Goal: Communication & Community: Connect with others

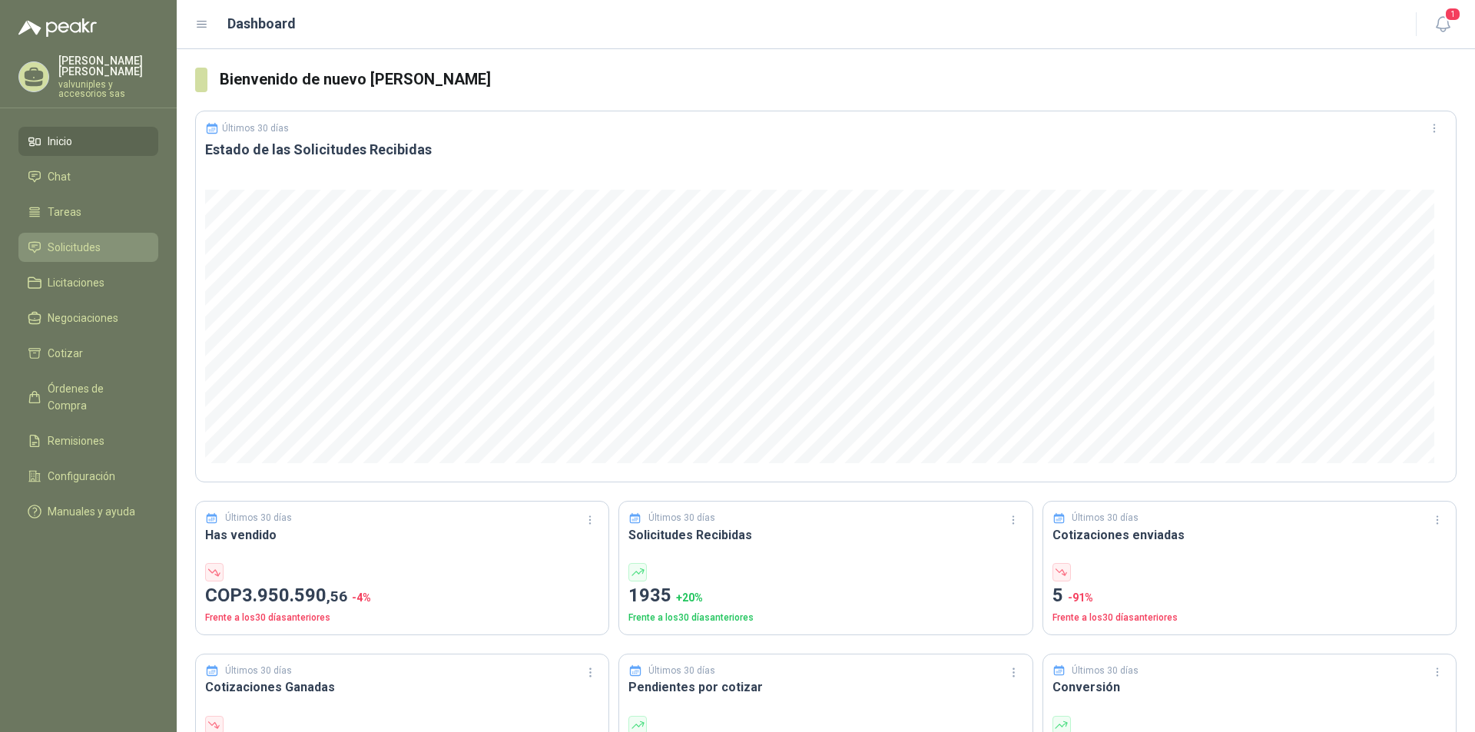
click at [71, 239] on span "Solicitudes" at bounding box center [74, 247] width 53 height 17
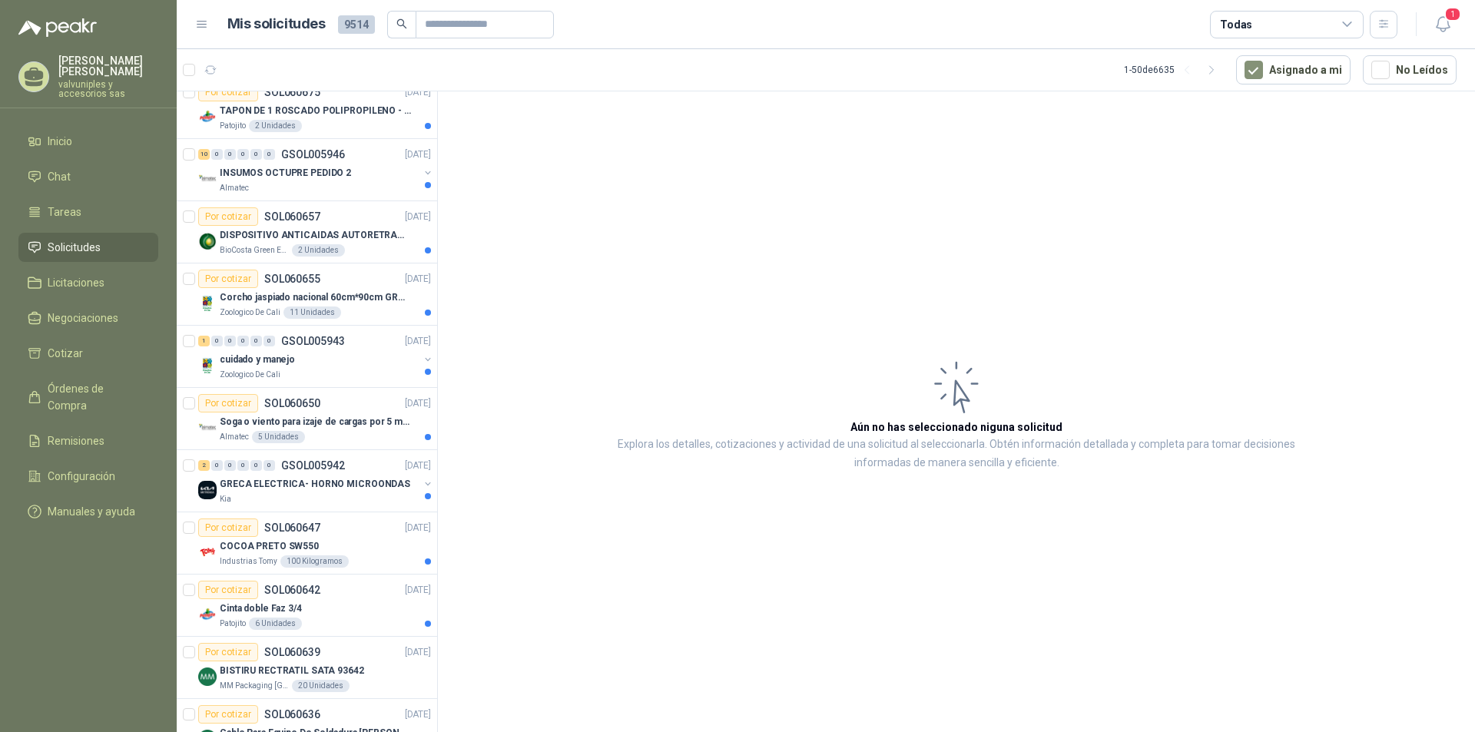
scroll to position [384, 0]
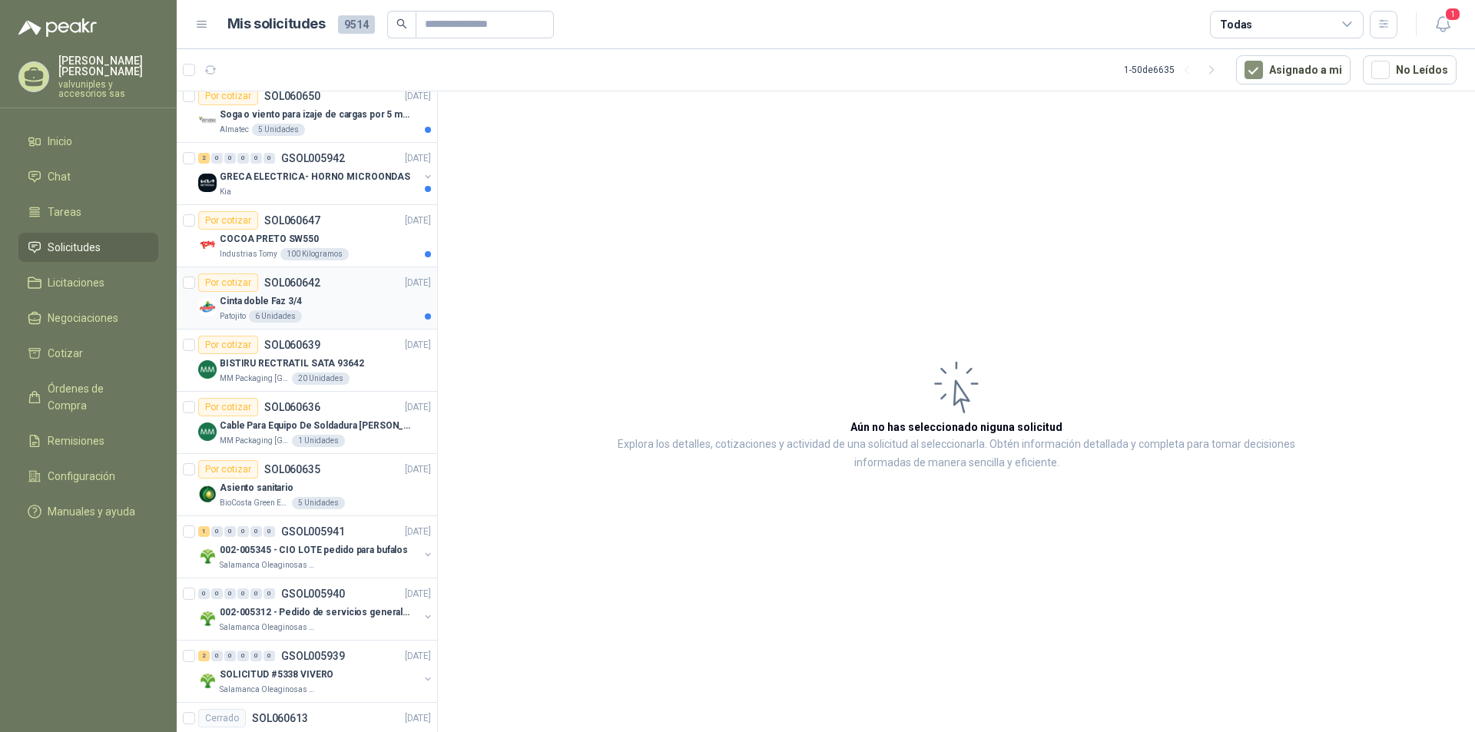
click at [261, 303] on p "Cinta doble Faz 3/4" at bounding box center [261, 301] width 82 height 15
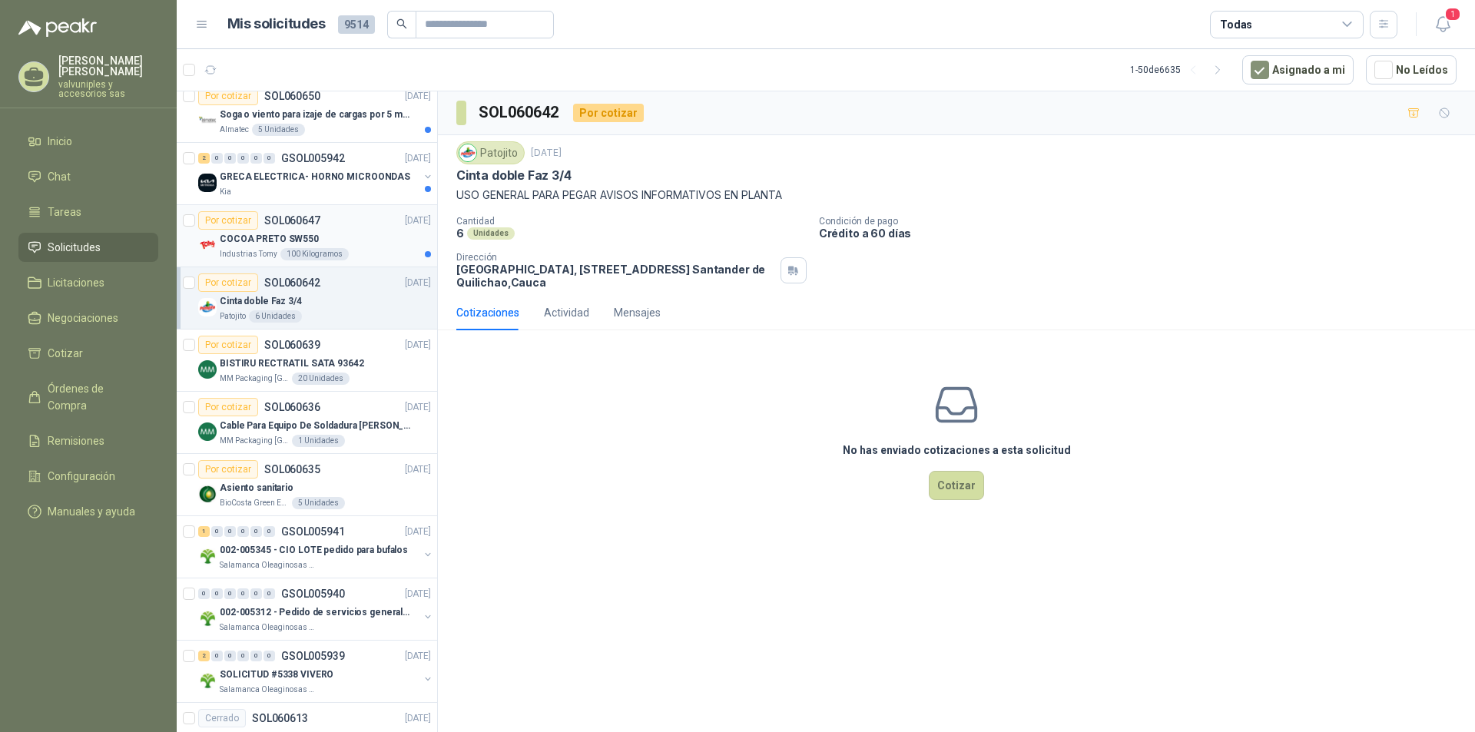
click at [243, 239] on p "COCOA PRETO SW550" at bounding box center [269, 239] width 99 height 15
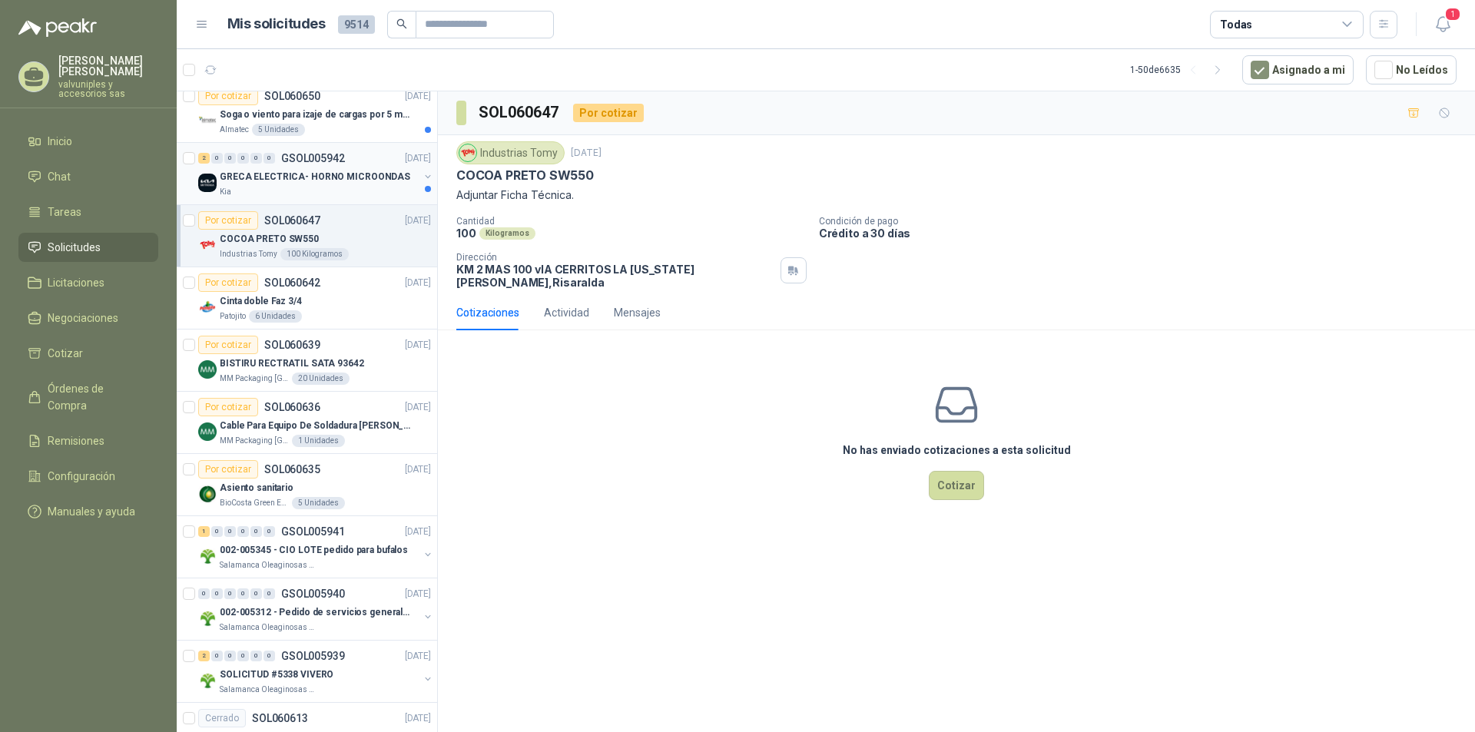
click at [263, 171] on p "GRECA ELECTRICA- HORNO MICROONDAS" at bounding box center [315, 177] width 191 height 15
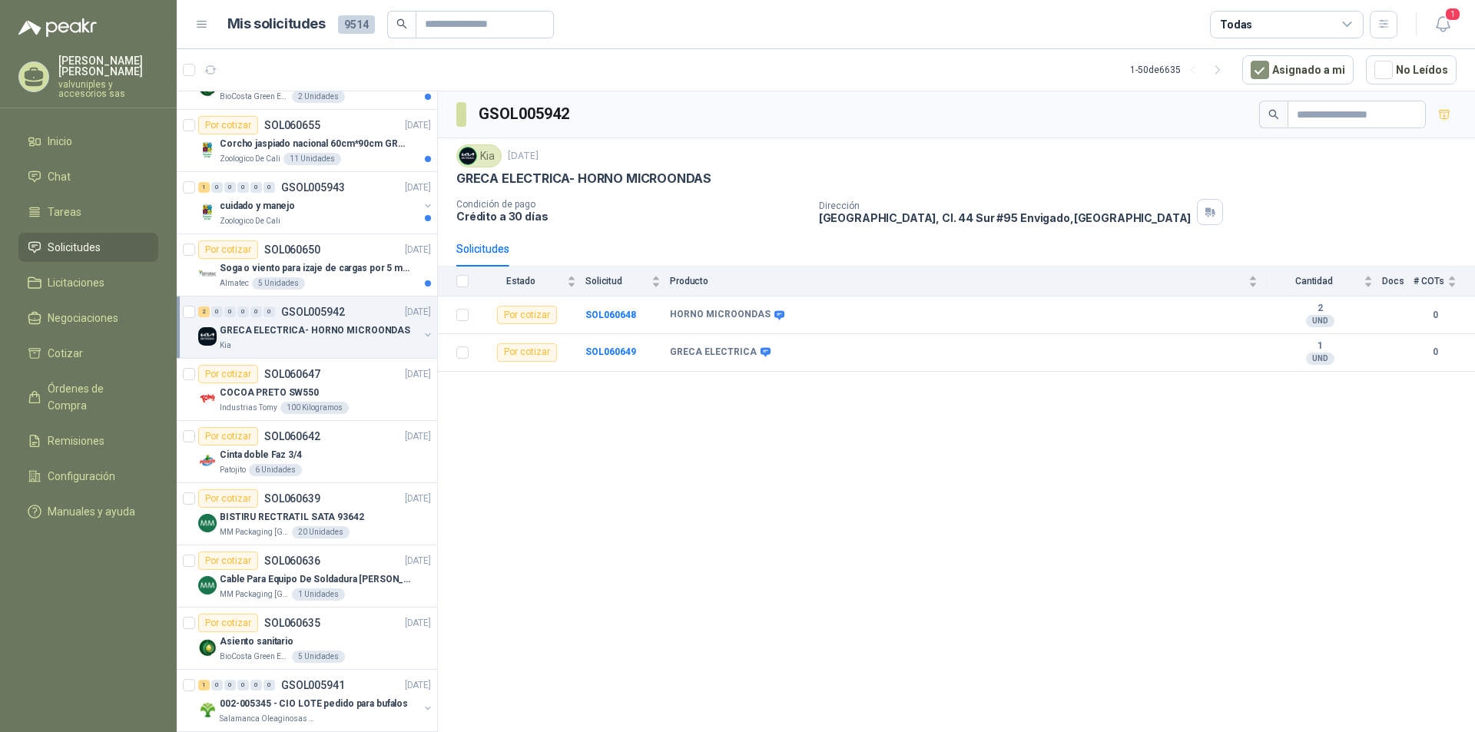
scroll to position [154, 0]
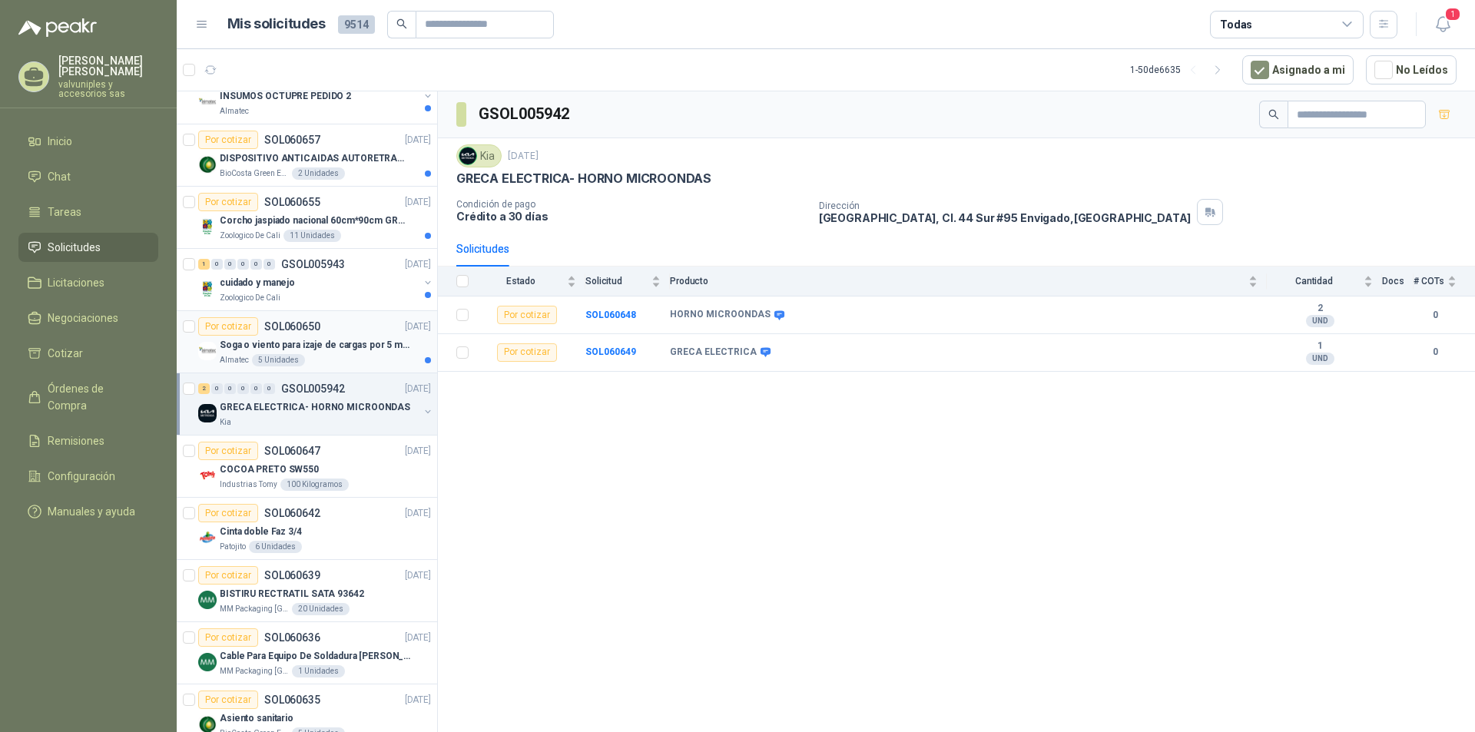
click at [278, 342] on p "Soga o viento para izaje de cargas por 5 metros" at bounding box center [315, 345] width 191 height 15
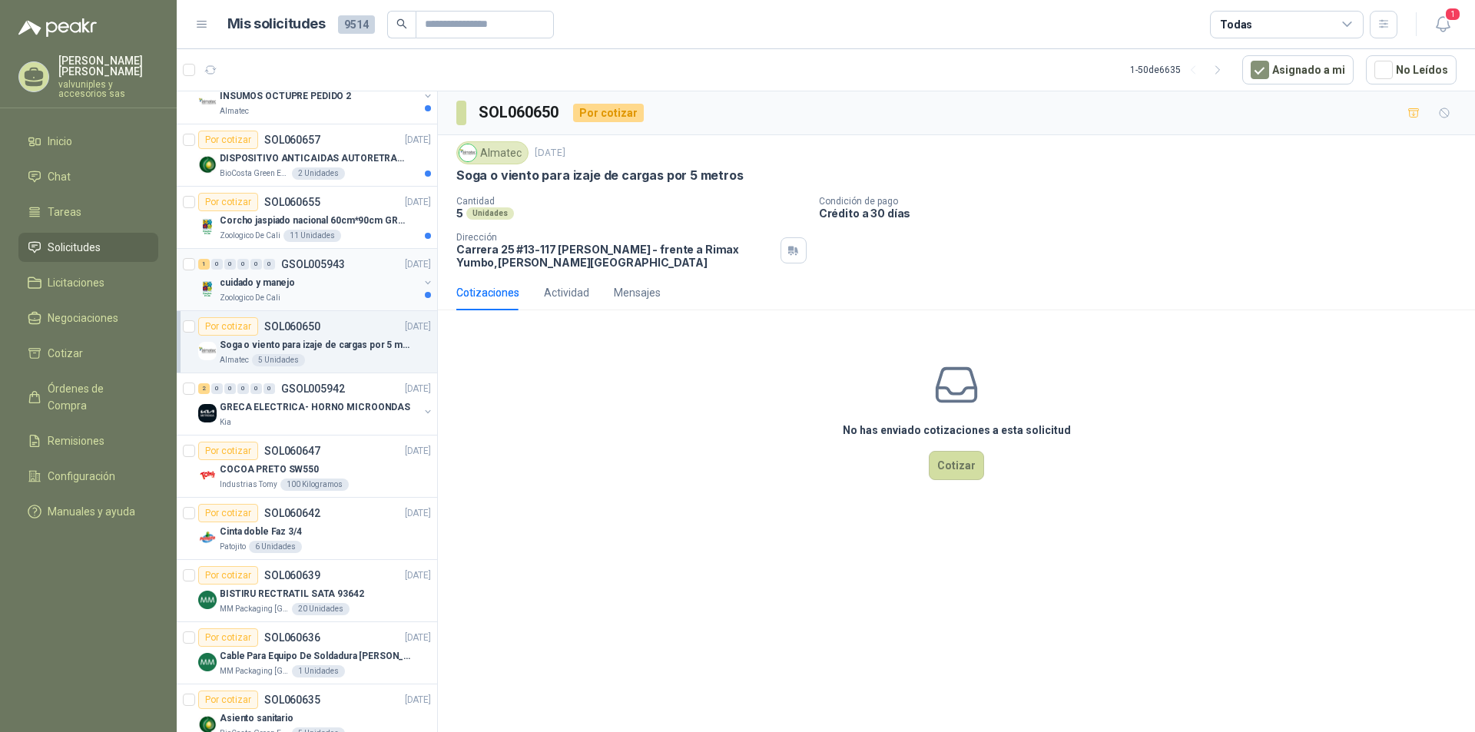
click at [259, 280] on p "cuidado y manejo" at bounding box center [257, 283] width 75 height 15
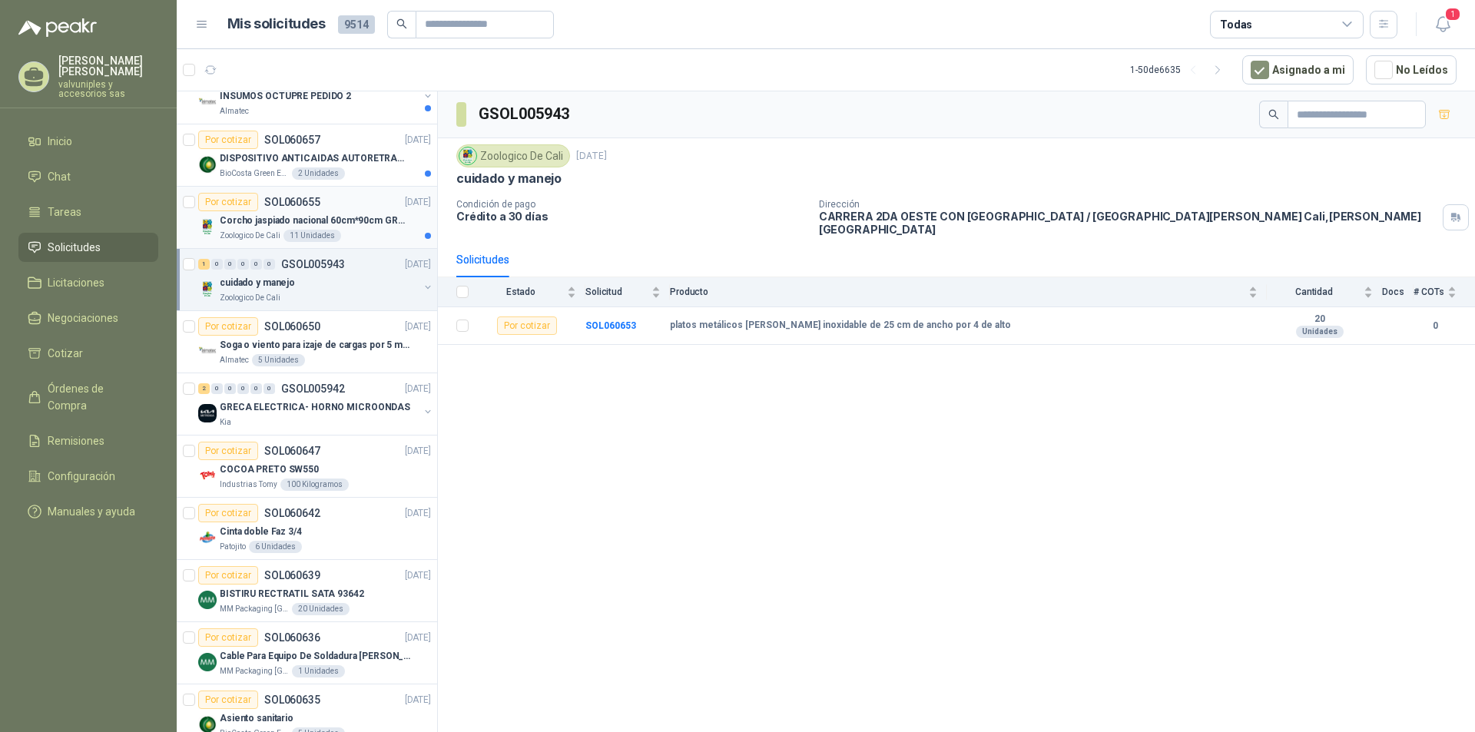
click at [245, 220] on p "Corcho jaspiado nacional 60cm*90cm GROSOR 8MM" at bounding box center [315, 221] width 191 height 15
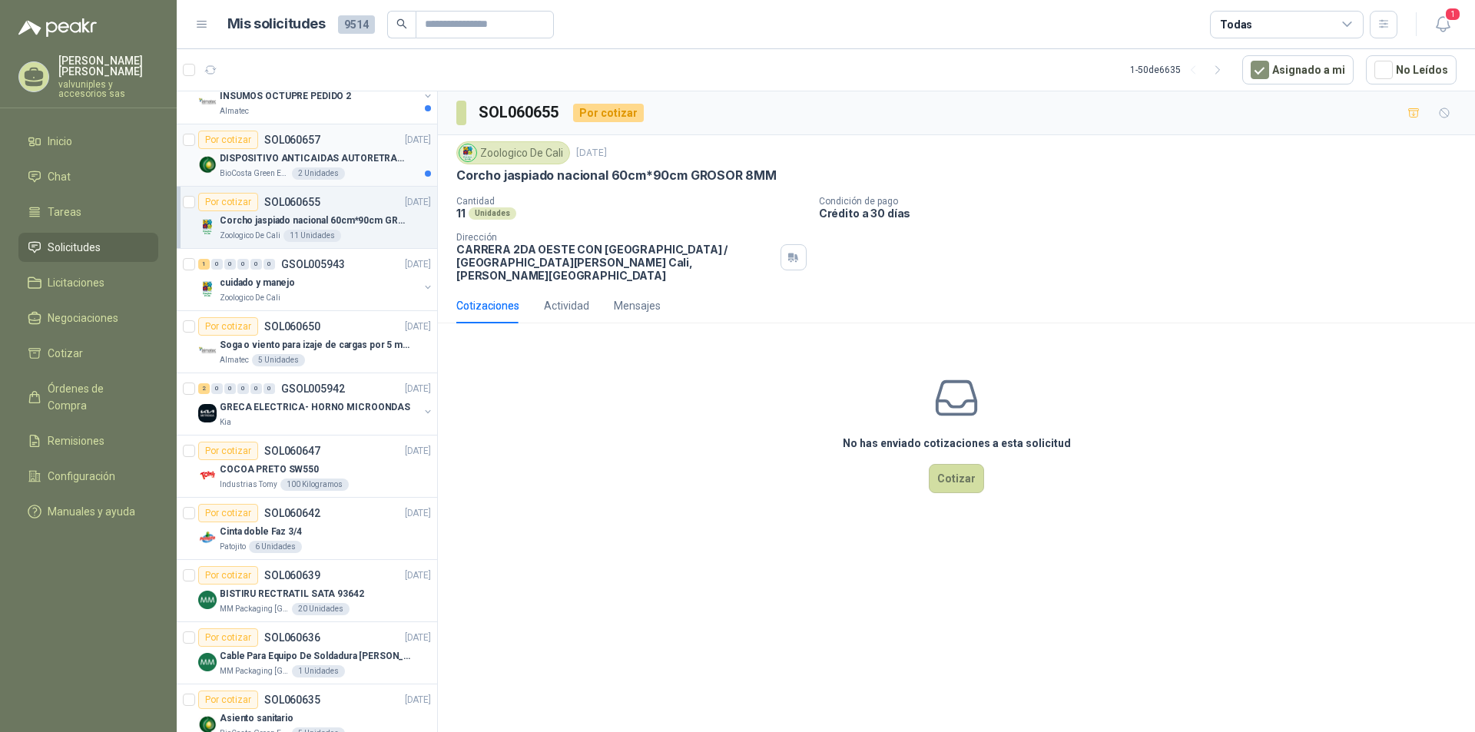
click at [257, 157] on p "DISPOSITIVO ANTICAIDAS AUTORETRACTIL" at bounding box center [315, 158] width 191 height 15
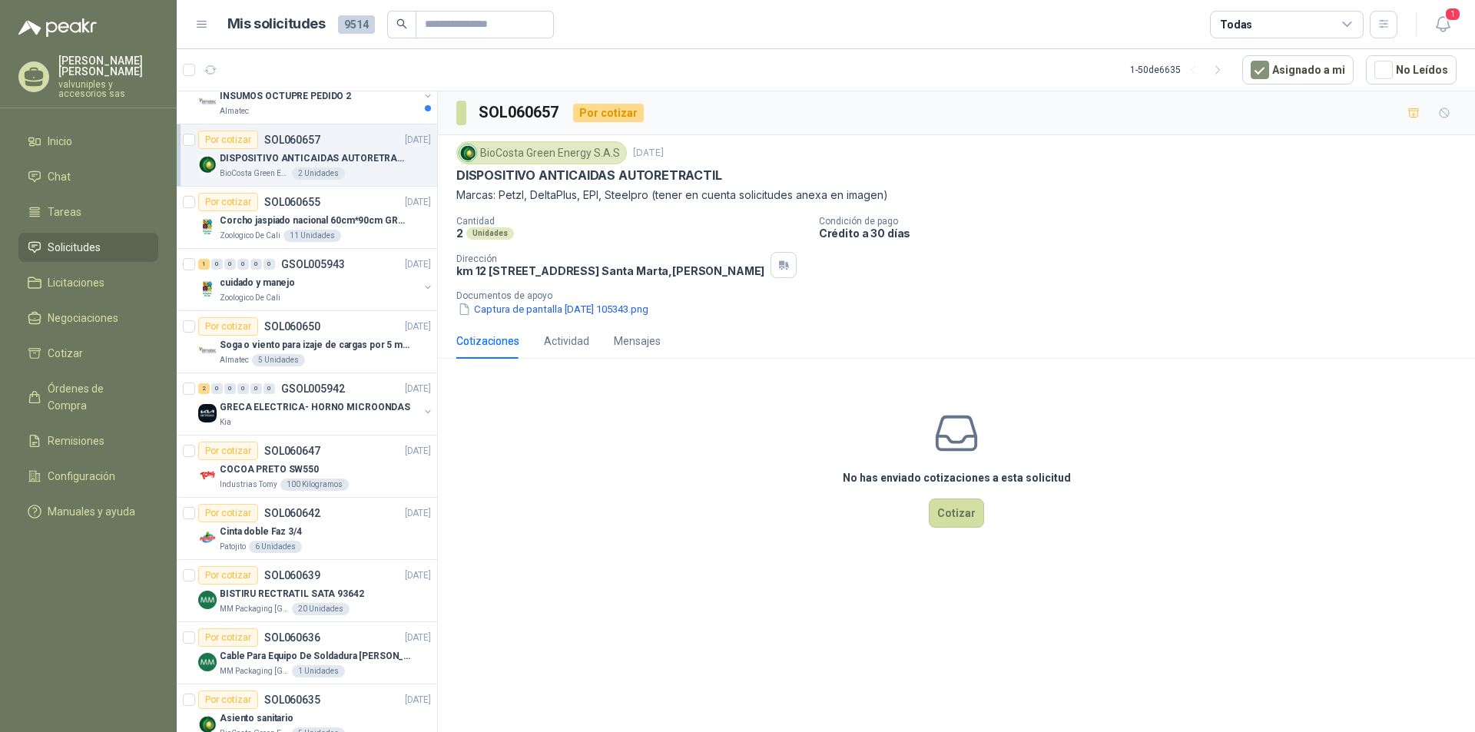
click at [293, 91] on div "Por cotizar SOL060677 [DATE] MANGUERA PLANA AZUL DE DESCARGA 60 PSI X 20 METROS…" at bounding box center [826, 414] width 1299 height 647
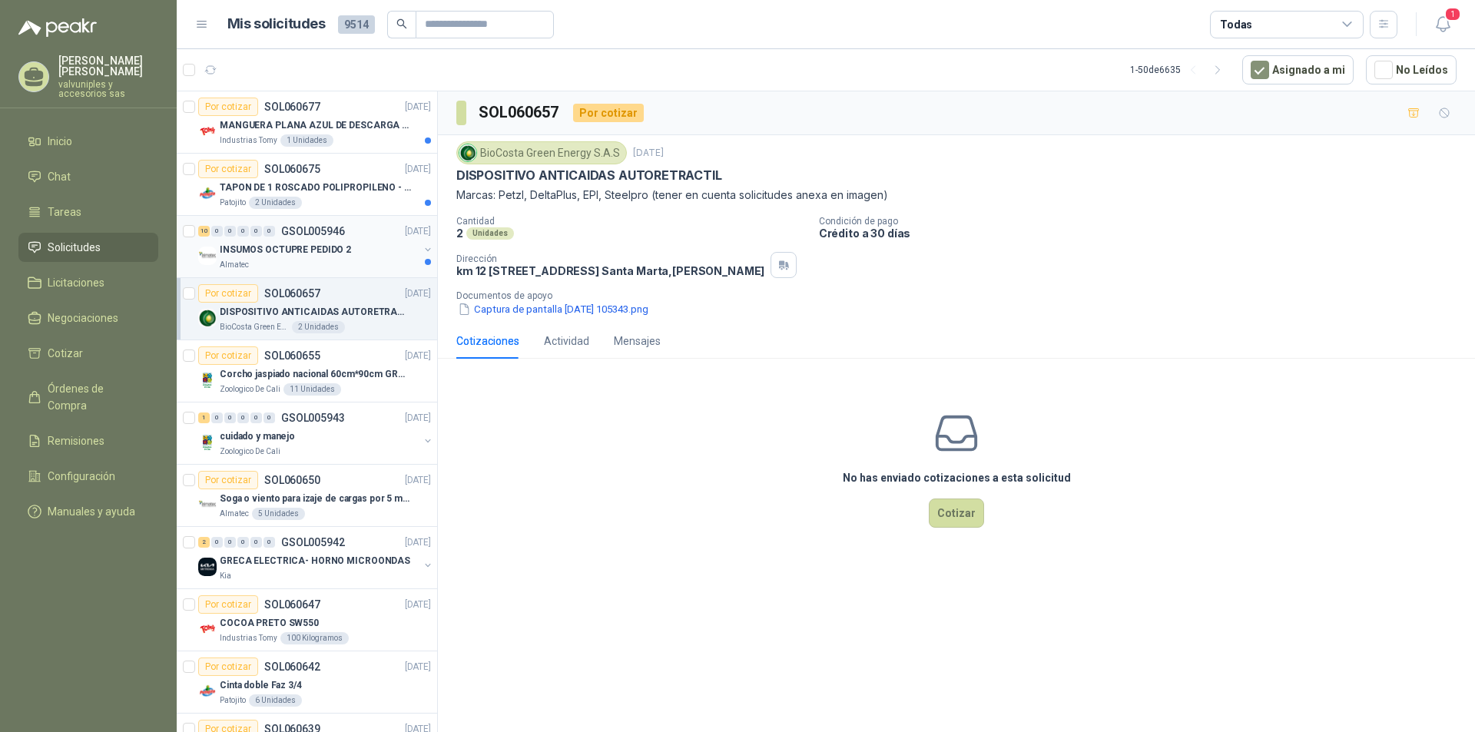
click at [305, 247] on p "INSUMOS OCTUPRE PEDIDO 2" at bounding box center [285, 250] width 131 height 15
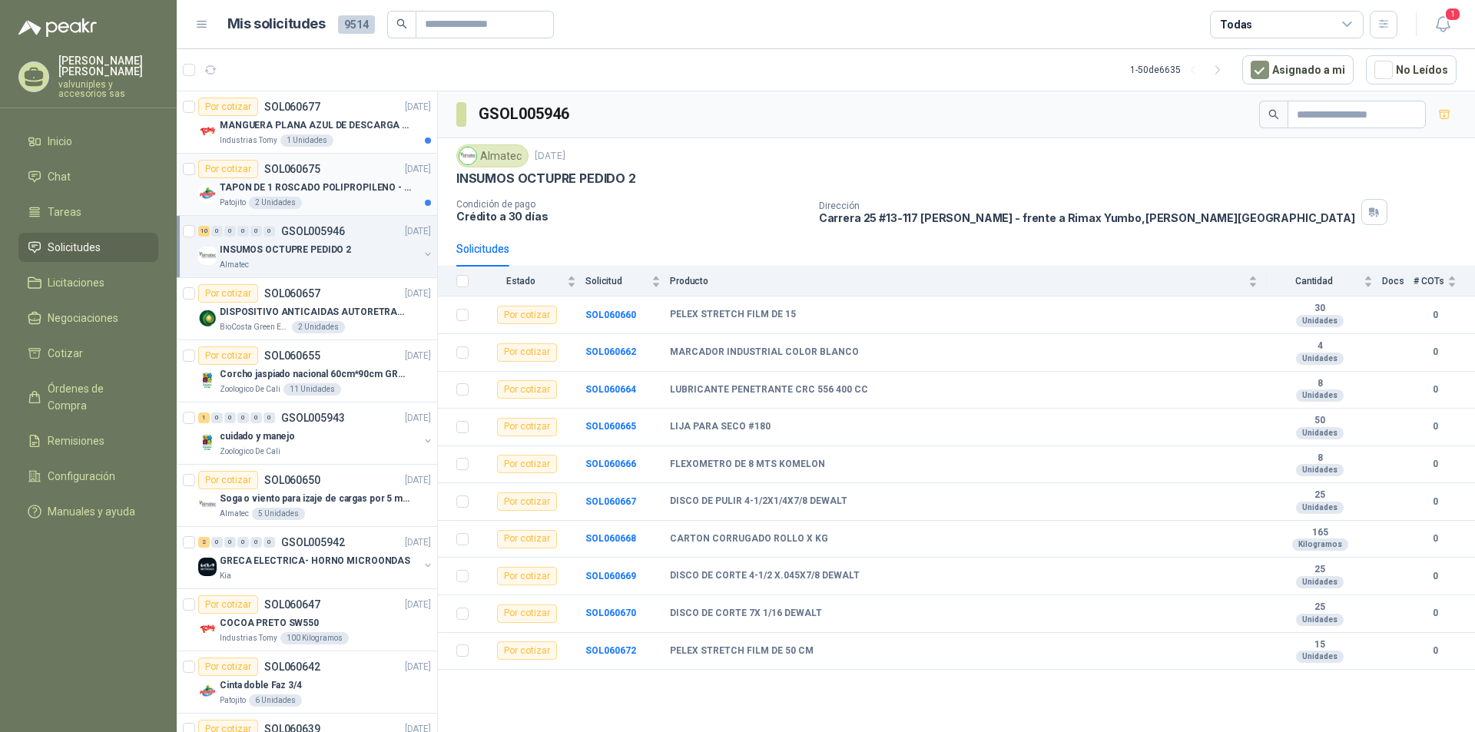
click at [274, 188] on p "TAPON DE 1 ROSCADO POLIPROPILENO - HEMBRA NPT" at bounding box center [315, 188] width 191 height 15
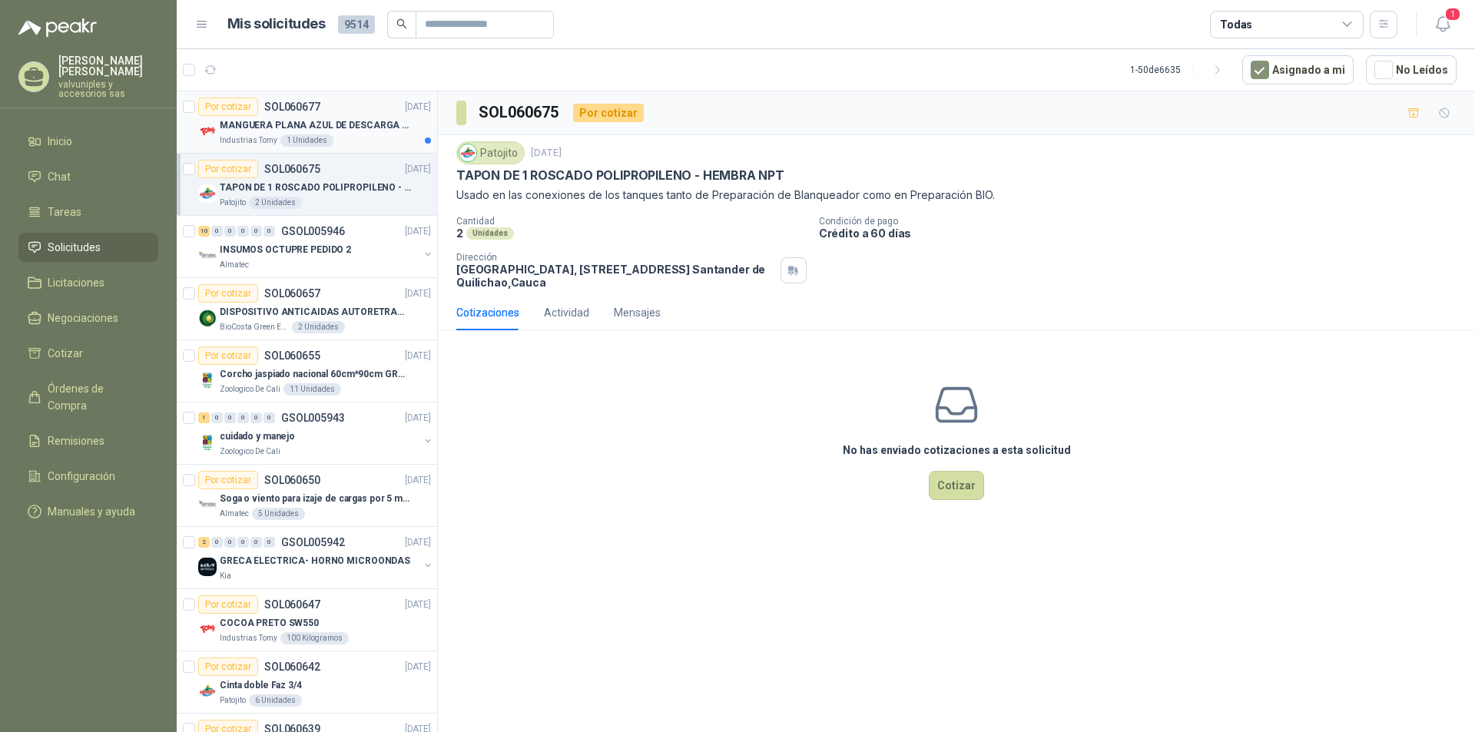
click at [264, 125] on p "MANGUERA PLANA AZUL DE DESCARGA 60 PSI X 20 METROS CON UNION DE 6” MAS ABRAZADE…" at bounding box center [315, 125] width 191 height 15
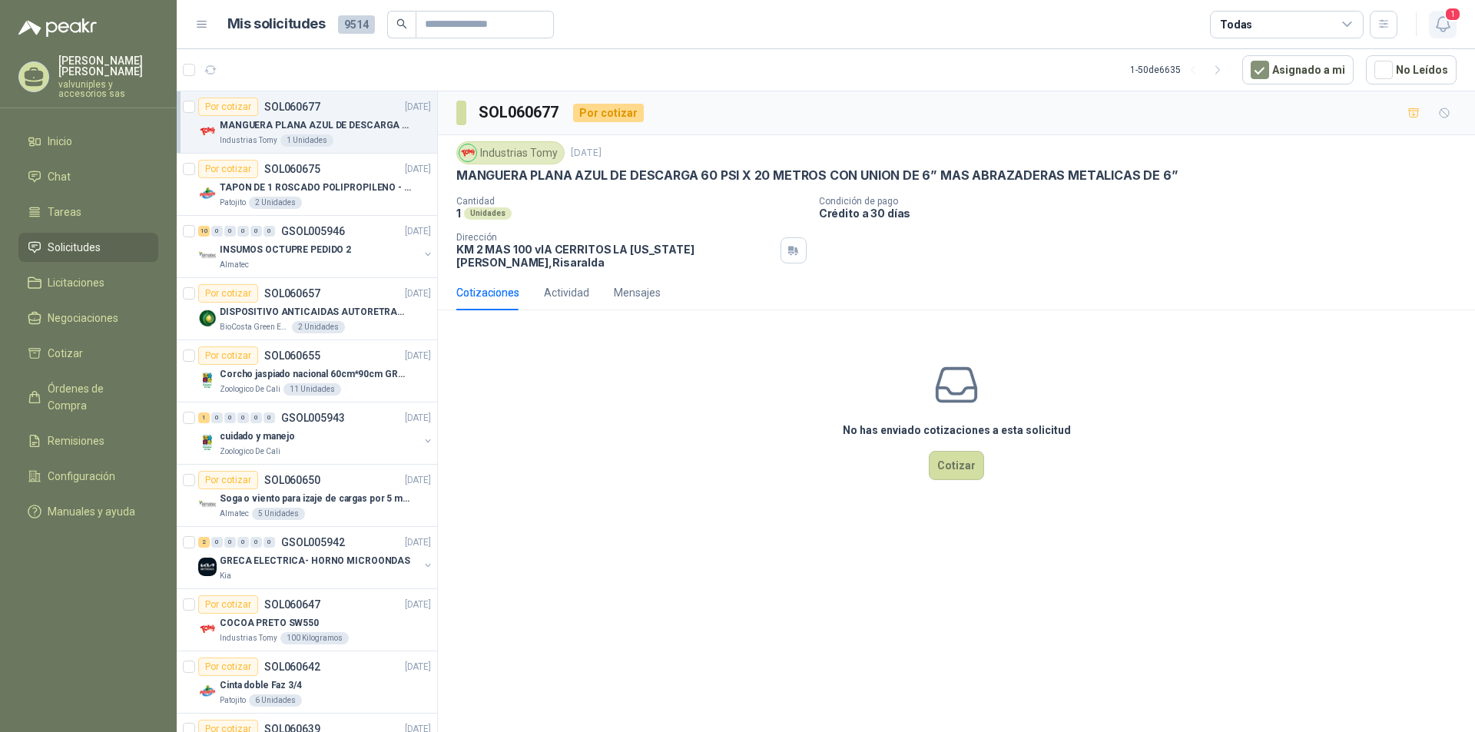
click at [1446, 22] on span "1" at bounding box center [1452, 14] width 17 height 15
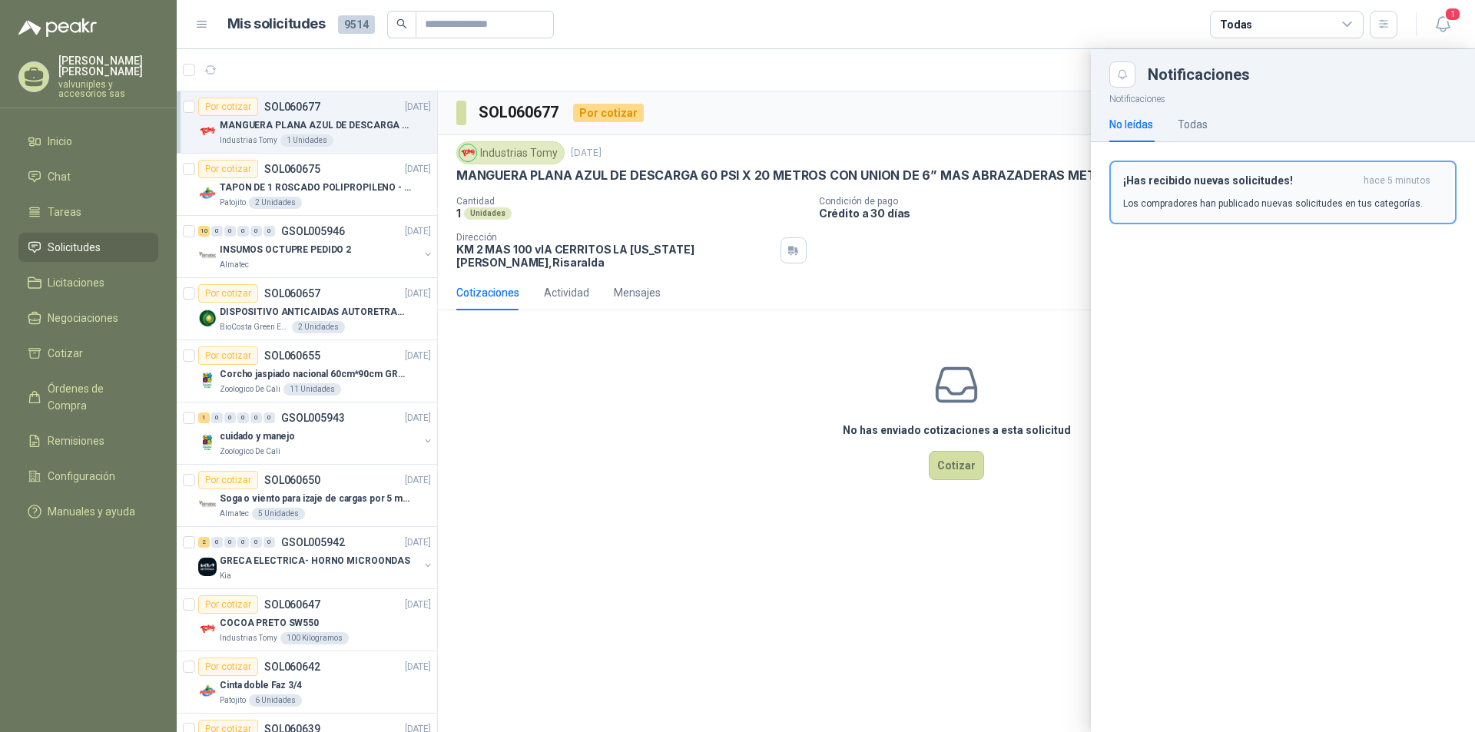
click at [1172, 173] on button "¡Has recibido nuevas solicitudes! hace 5 minutos Los compradores han publicado …" at bounding box center [1282, 193] width 347 height 64
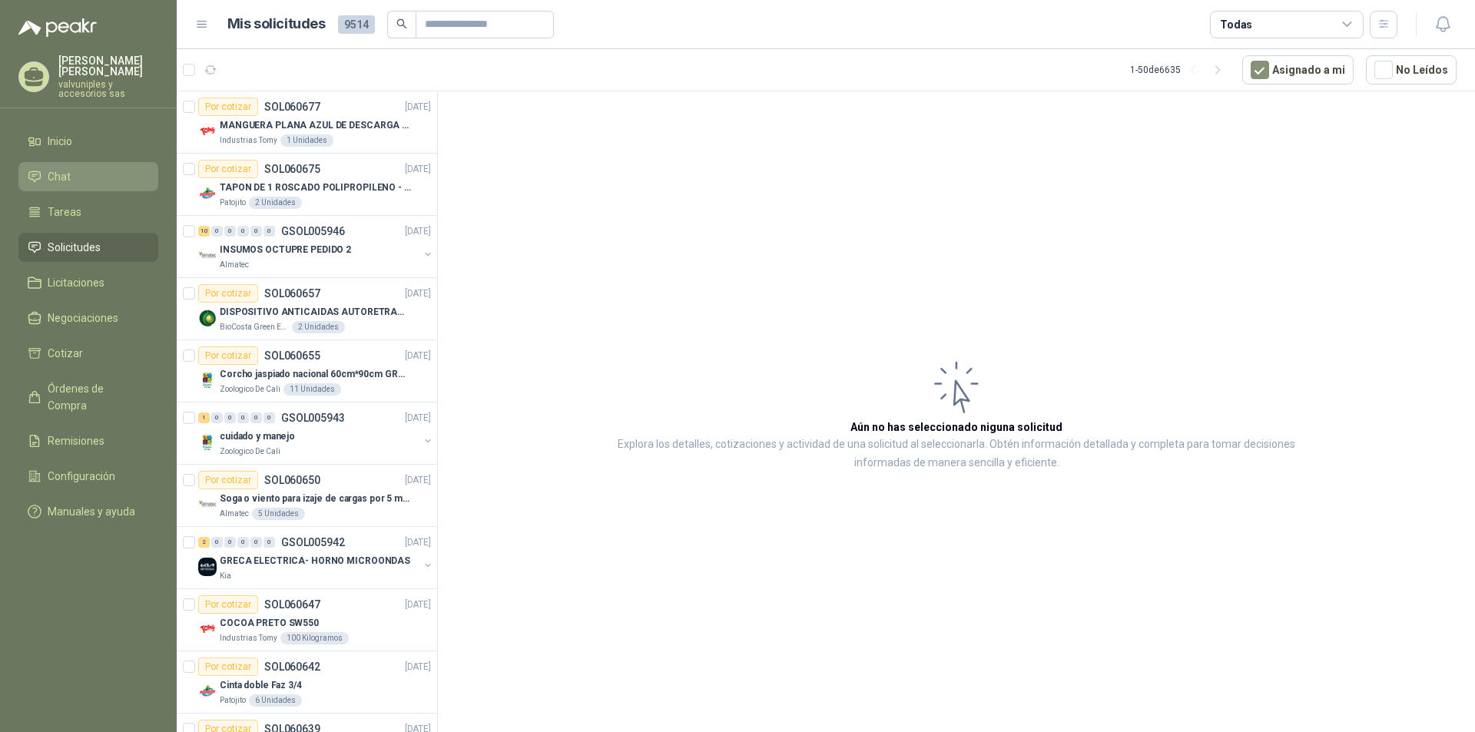
click at [49, 162] on link "Chat" at bounding box center [88, 176] width 140 height 29
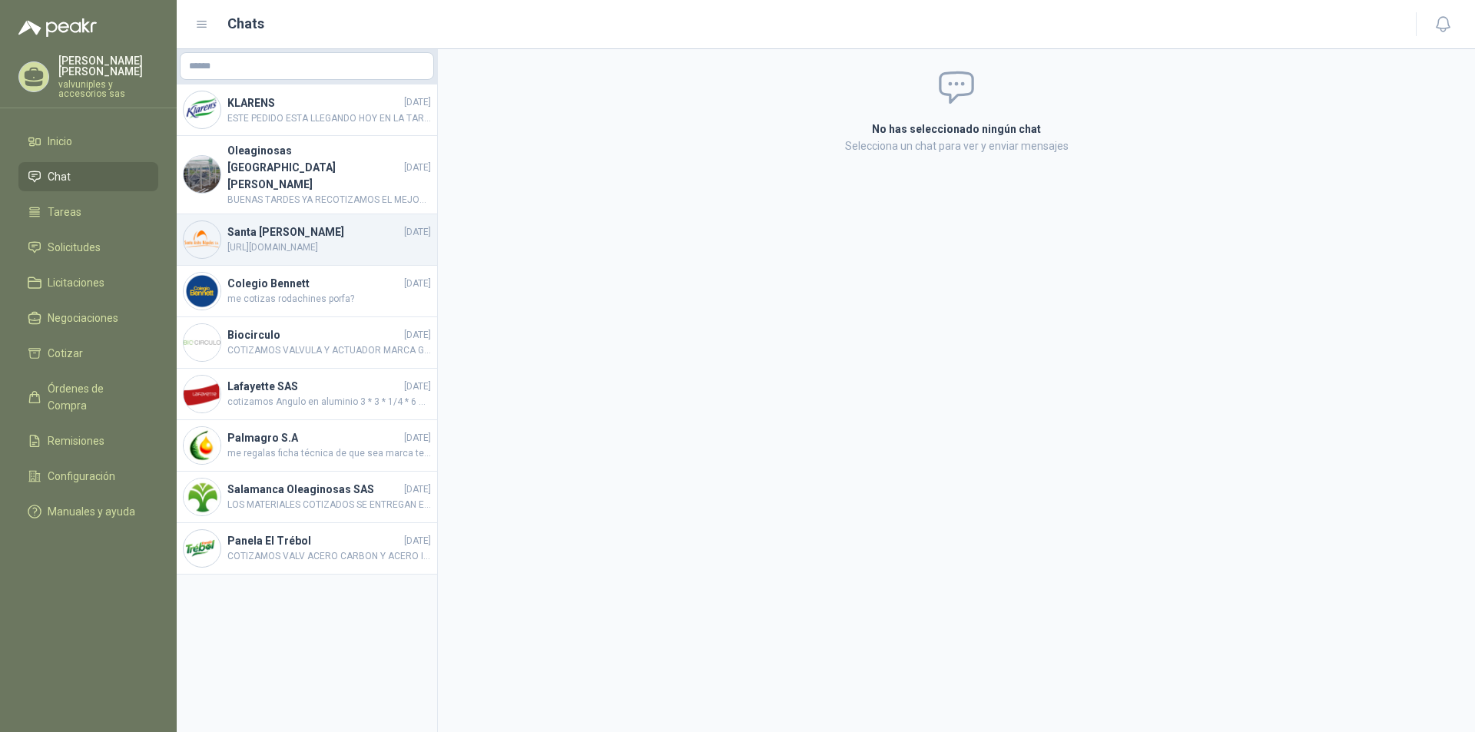
click at [276, 224] on h4 "Santa [PERSON_NAME]" at bounding box center [314, 232] width 174 height 17
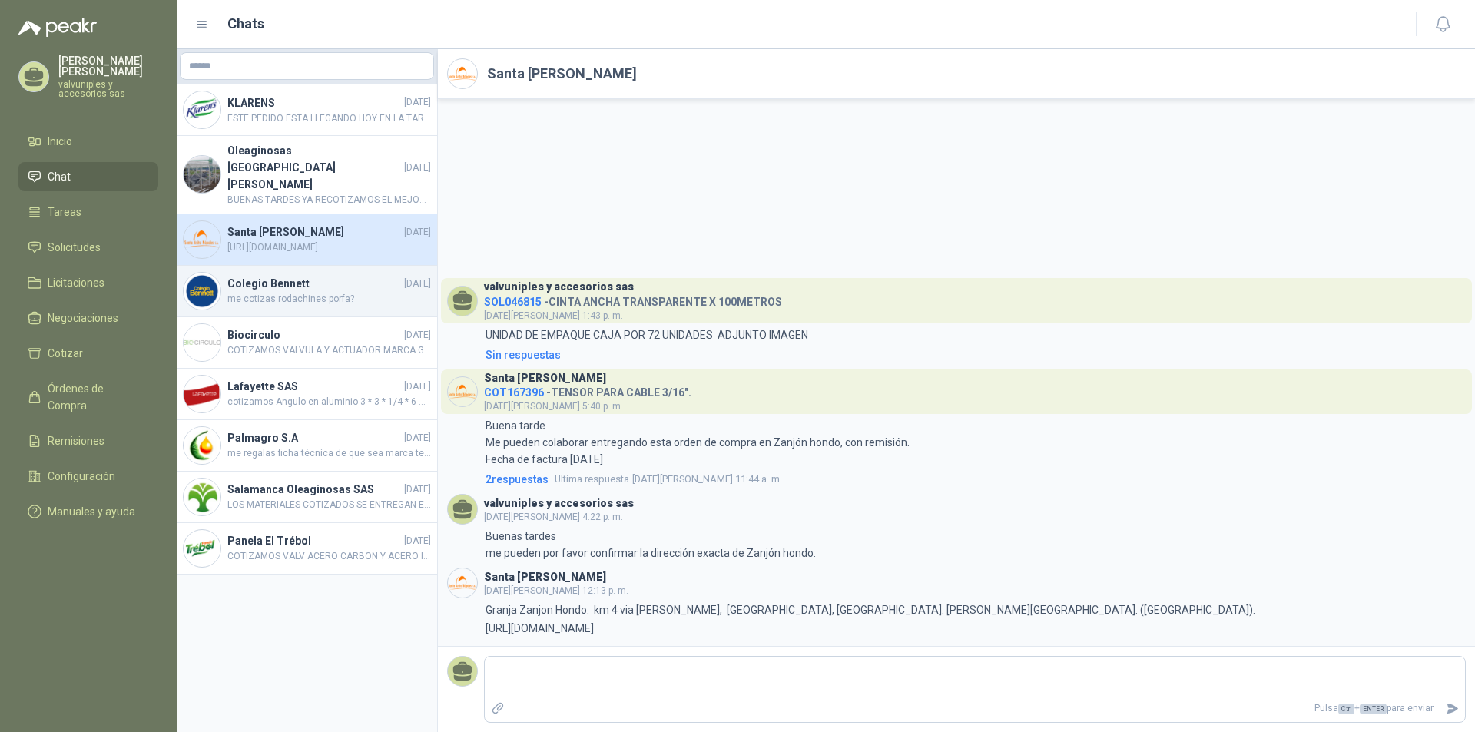
click at [277, 275] on h4 "Colegio Bennett" at bounding box center [314, 283] width 174 height 17
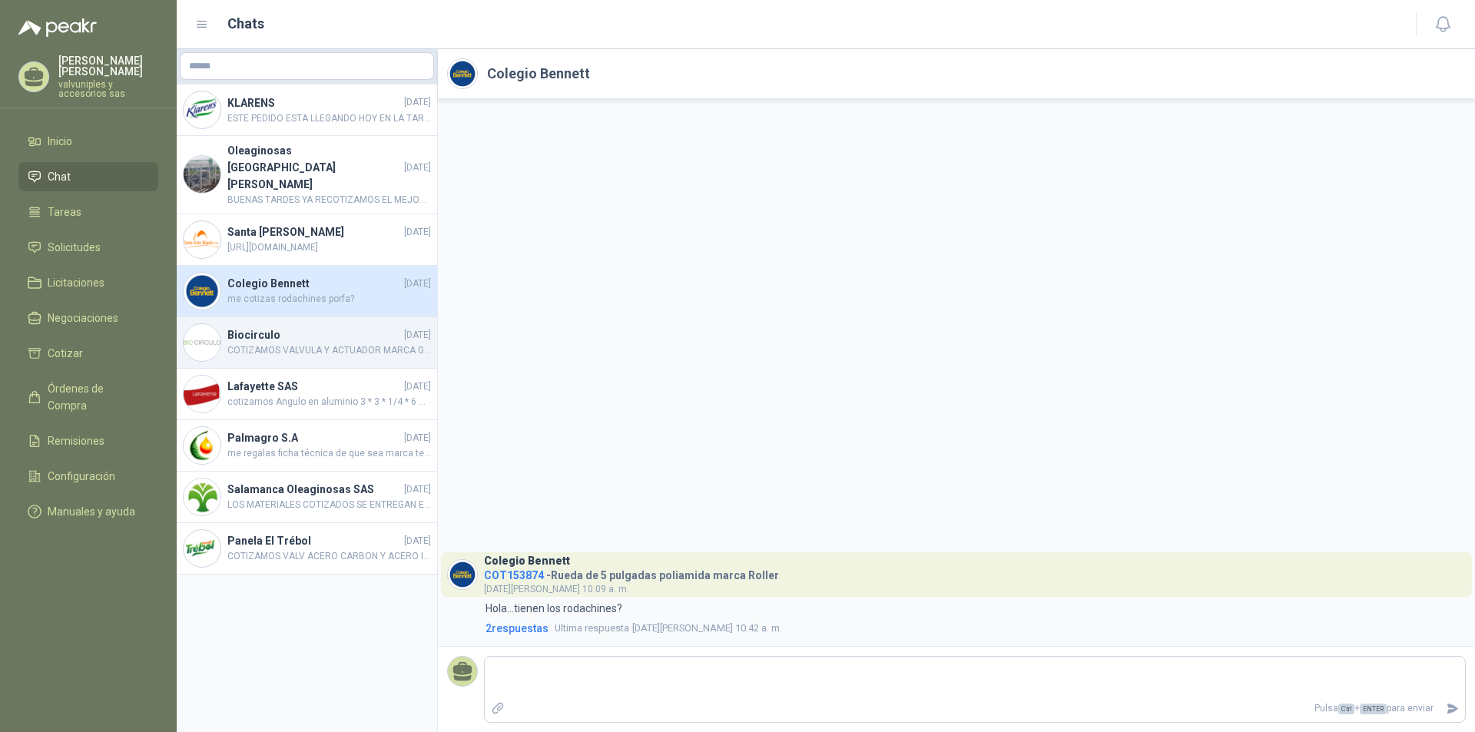
click at [263, 327] on h4 "Biocirculo" at bounding box center [314, 335] width 174 height 17
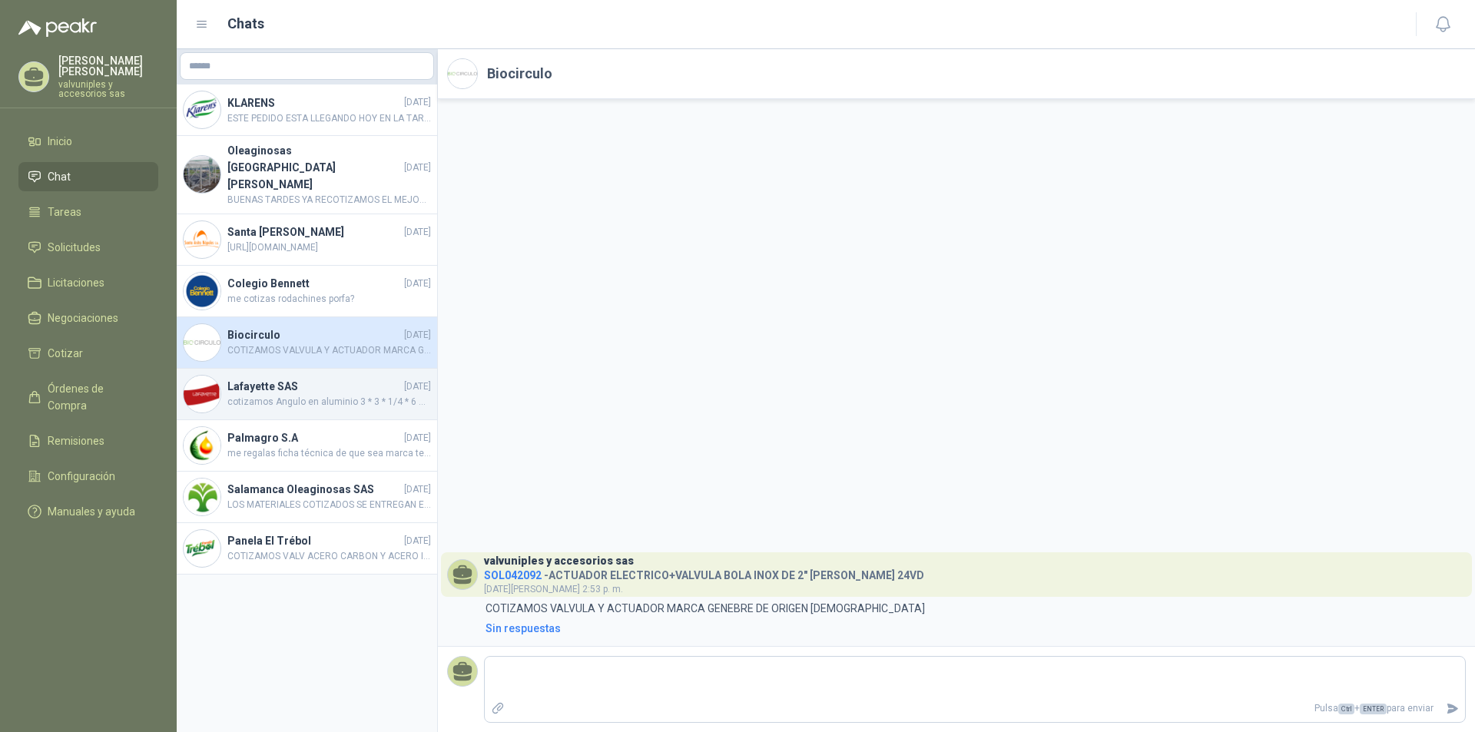
click at [301, 378] on h4 "Lafayette SAS" at bounding box center [314, 386] width 174 height 17
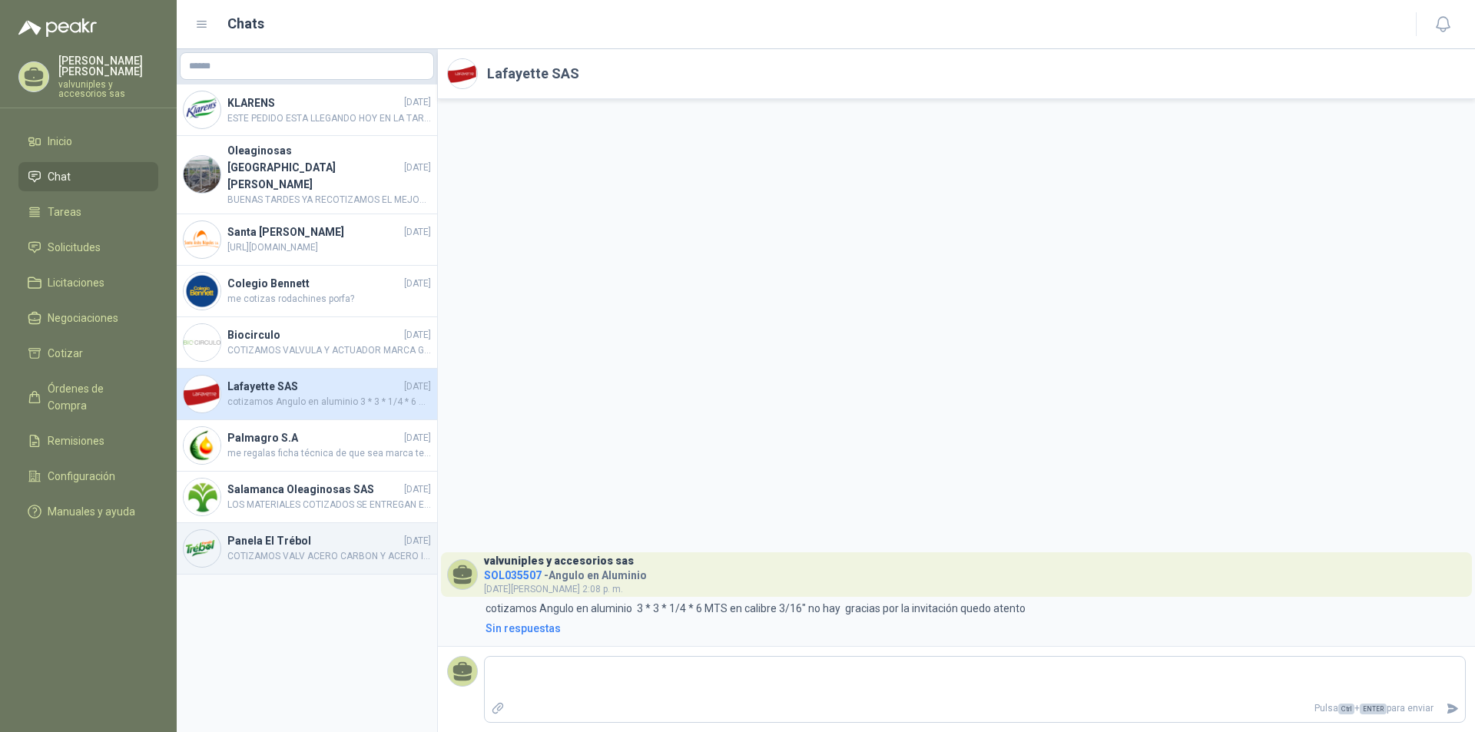
click at [281, 532] on h4 "Panela El Trébol" at bounding box center [314, 540] width 174 height 17
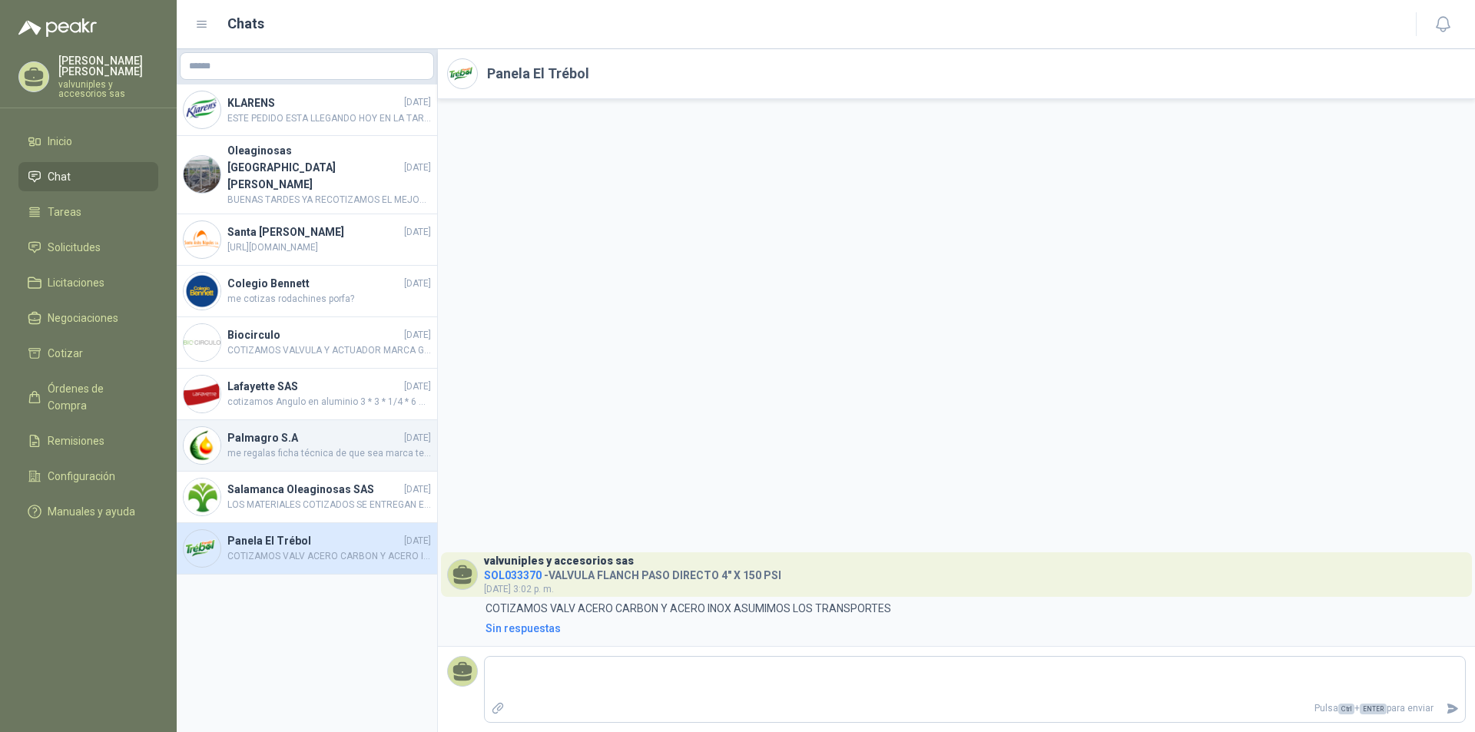
click at [276, 430] on h4 "Palmagro S.A" at bounding box center [314, 438] width 174 height 17
